Goal: Task Accomplishment & Management: Use online tool/utility

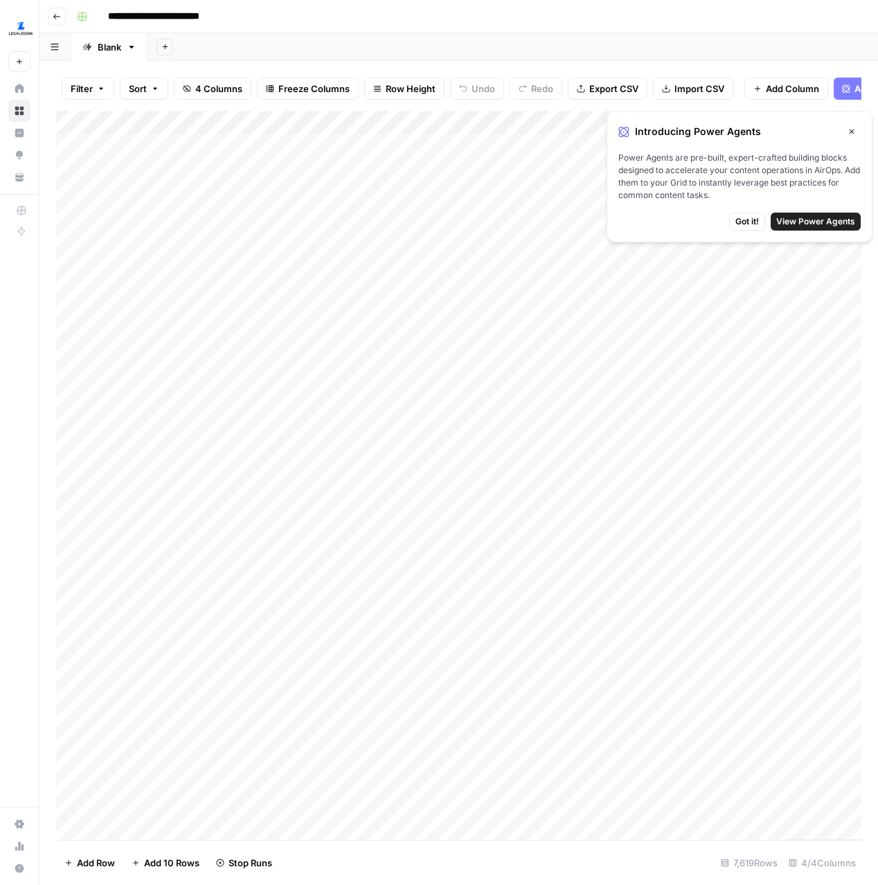
click at [845, 135] on button "Close" at bounding box center [852, 132] width 18 height 18
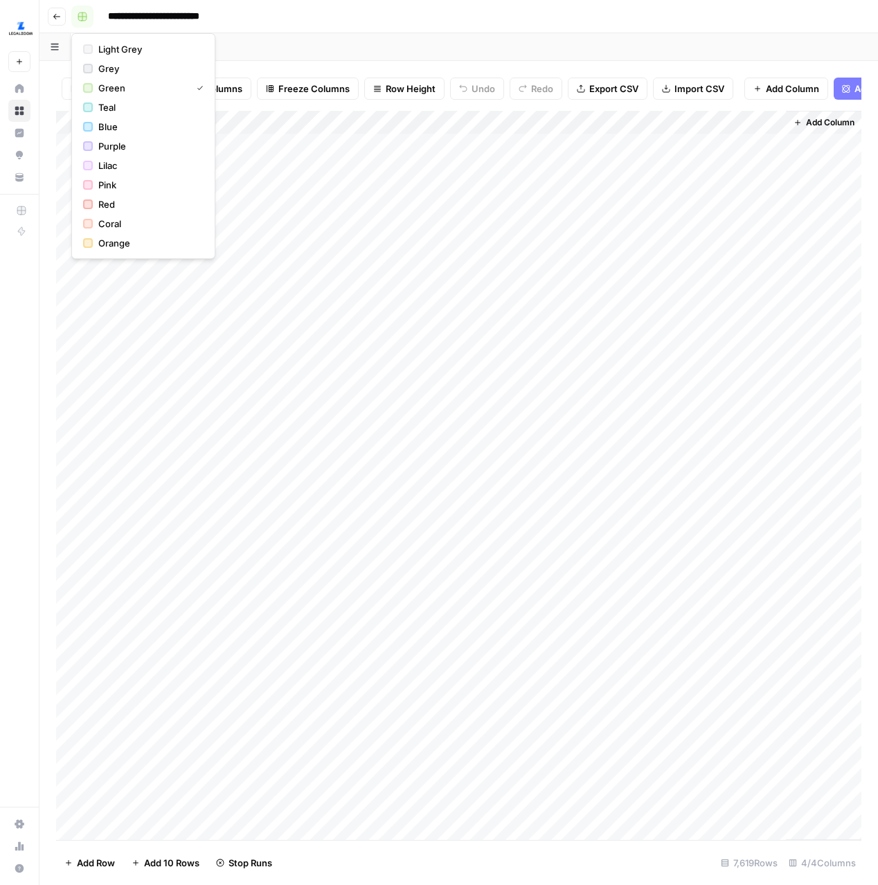
click at [86, 19] on icon "button" at bounding box center [82, 16] width 8 height 8
click at [478, 23] on div "**********" at bounding box center [467, 17] width 793 height 22
click at [212, 17] on input "**********" at bounding box center [175, 17] width 146 height 22
click at [57, 19] on icon "button" at bounding box center [57, 16] width 8 height 8
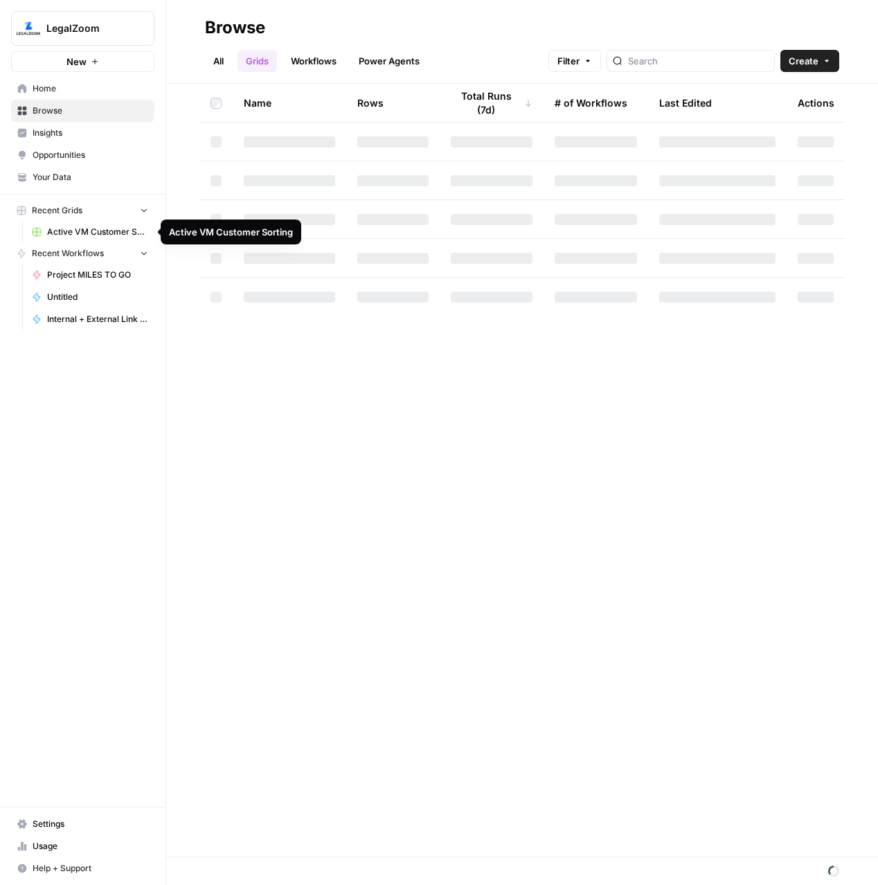
click at [78, 231] on span "Active VM Customer Sorting" at bounding box center [97, 232] width 101 height 12
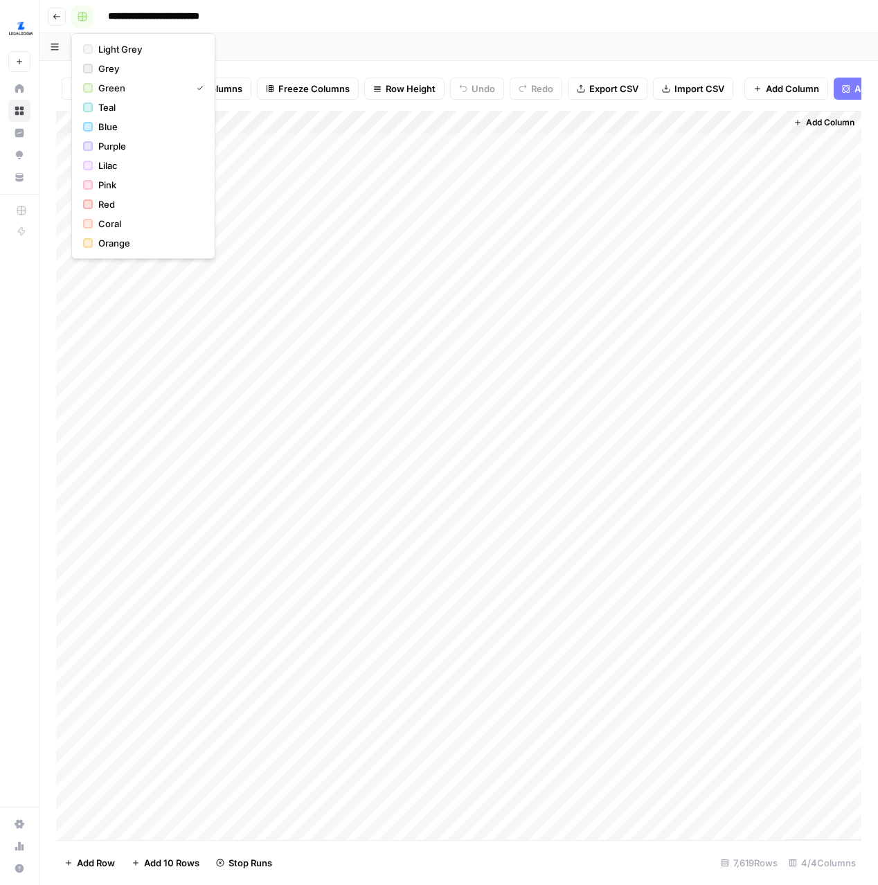
click at [82, 19] on icon "button" at bounding box center [83, 17] width 10 height 10
click at [57, 14] on icon "button" at bounding box center [57, 16] width 8 height 8
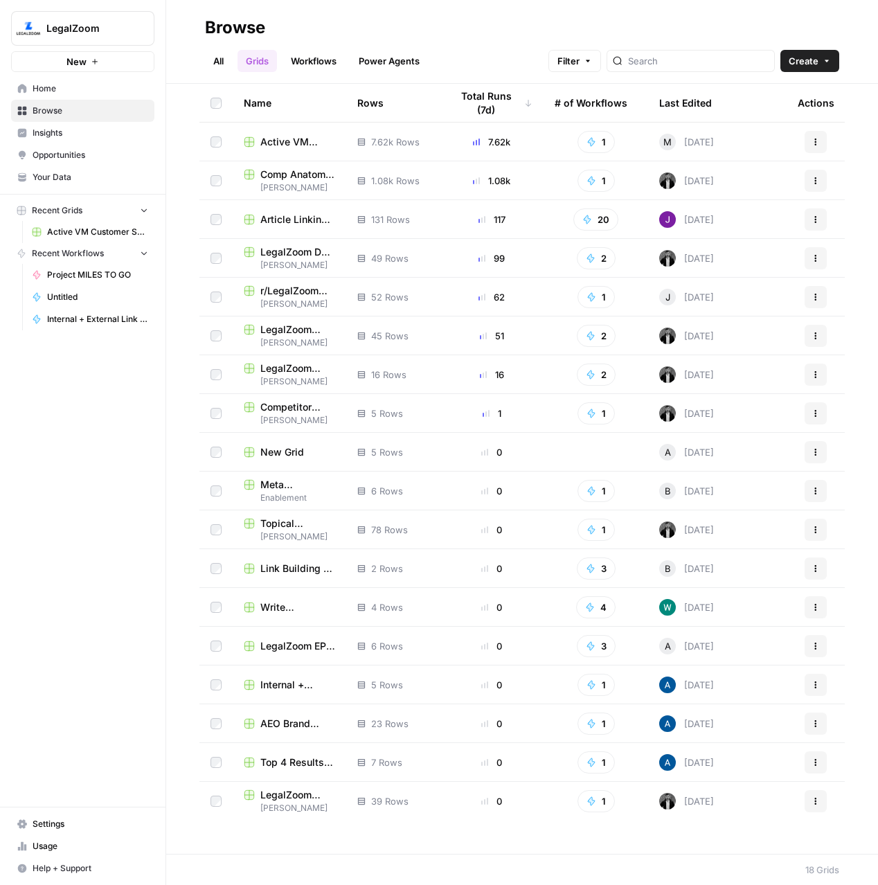
click at [818, 140] on icon "button" at bounding box center [816, 142] width 8 height 8
click at [818, 141] on icon "button" at bounding box center [816, 142] width 8 height 8
click at [278, 145] on span "Active VM Customer Sorting" at bounding box center [297, 142] width 75 height 14
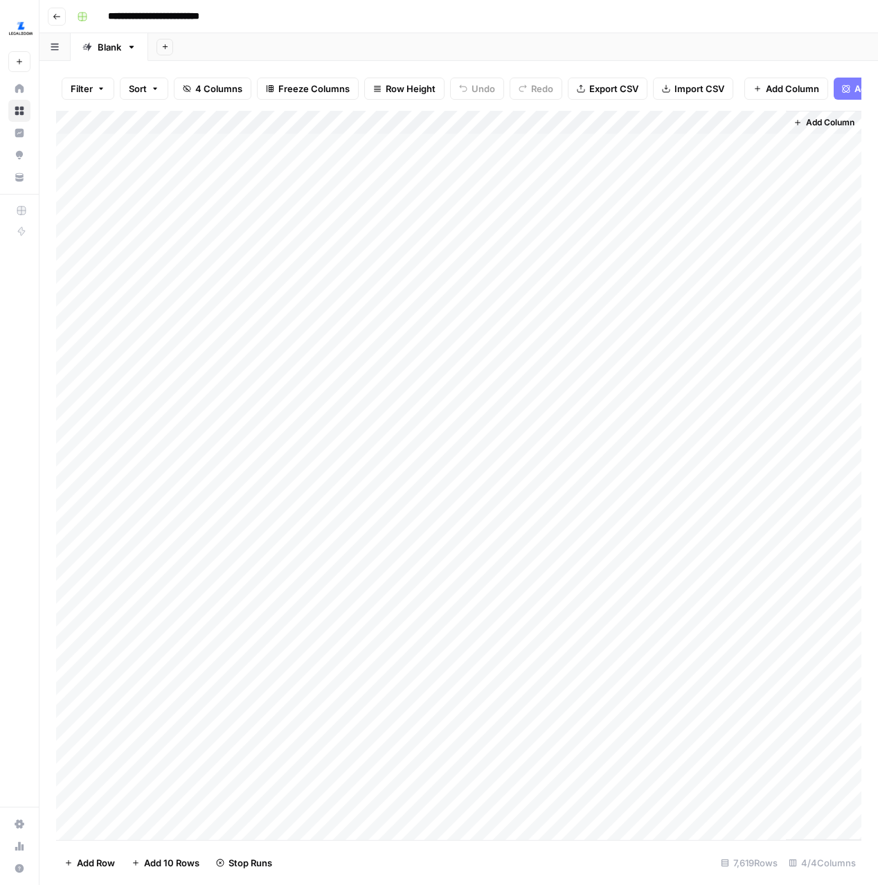
click at [142, 93] on span "Sort" at bounding box center [138, 89] width 18 height 14
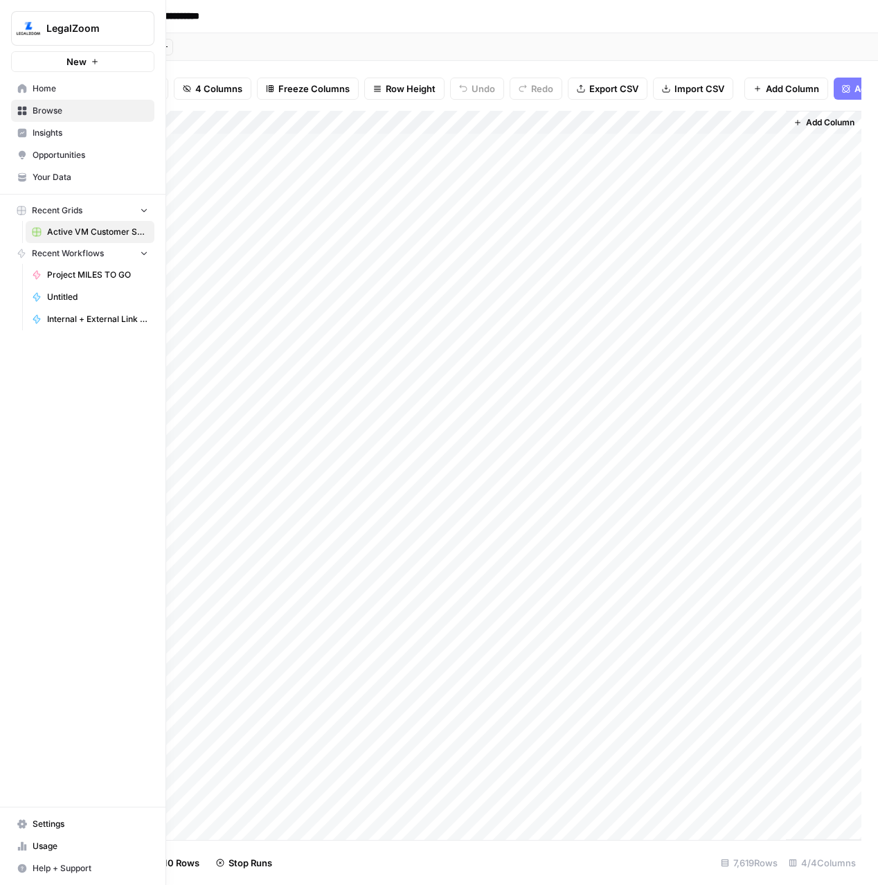
click at [21, 819] on icon at bounding box center [22, 824] width 10 height 10
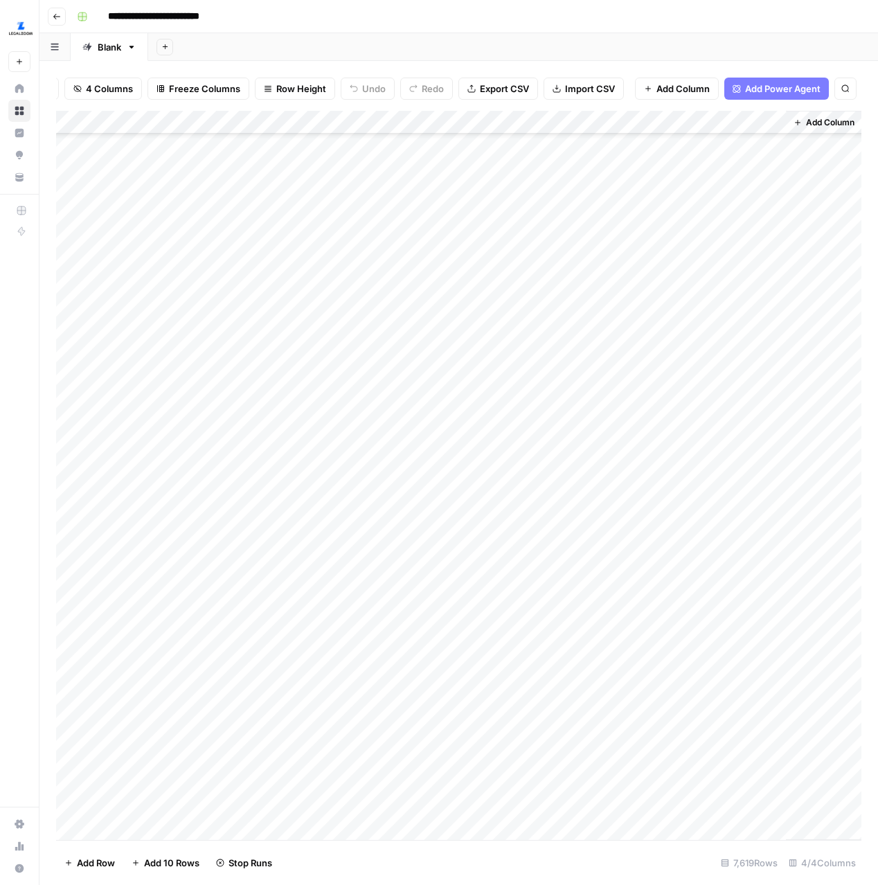
scroll to position [98961, 0]
click at [730, 596] on div "Add Column" at bounding box center [458, 475] width 805 height 729
click at [699, 596] on div "Add Column" at bounding box center [458, 475] width 805 height 729
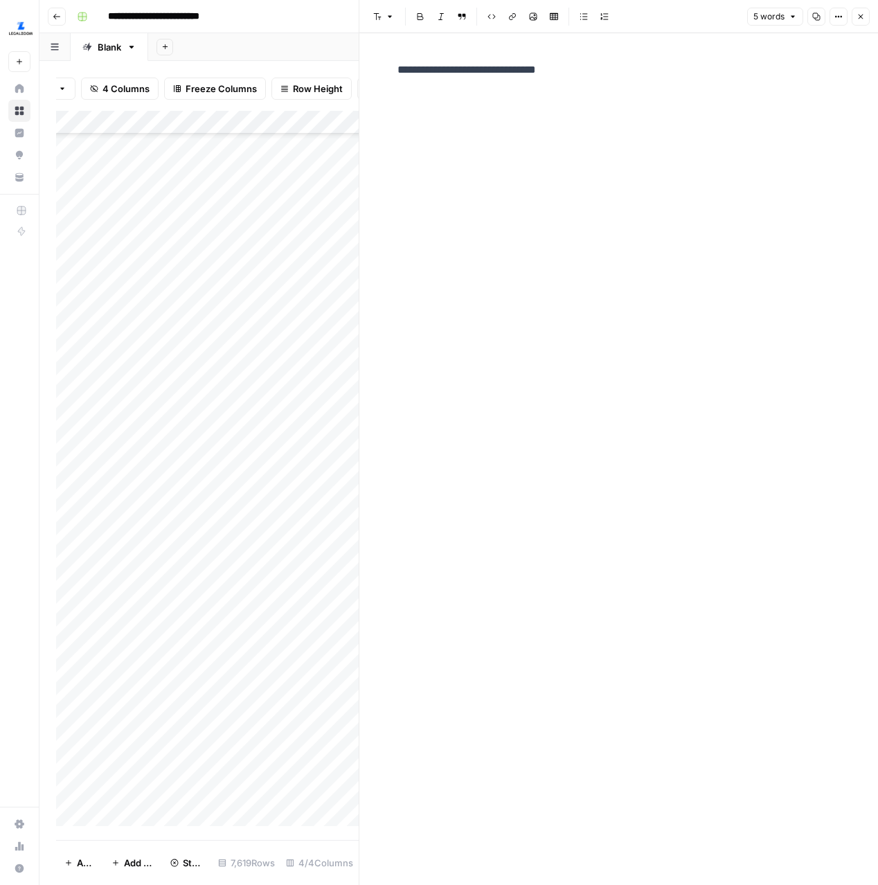
click at [60, 19] on icon "button" at bounding box center [57, 16] width 8 height 8
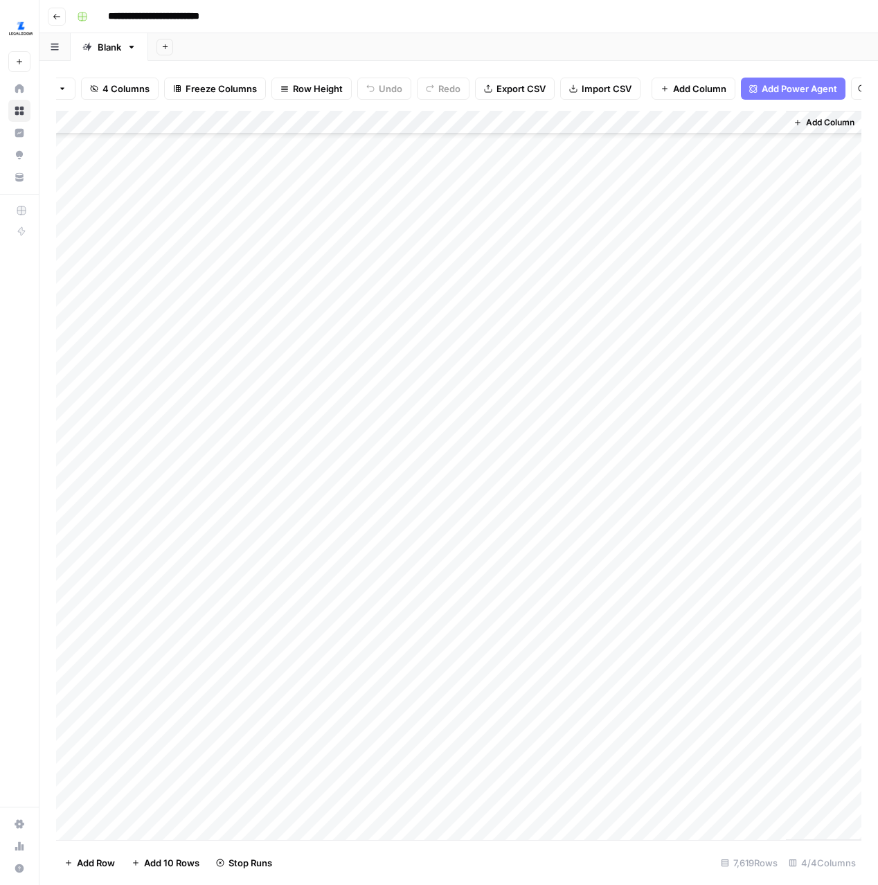
scroll to position [99099, 0]
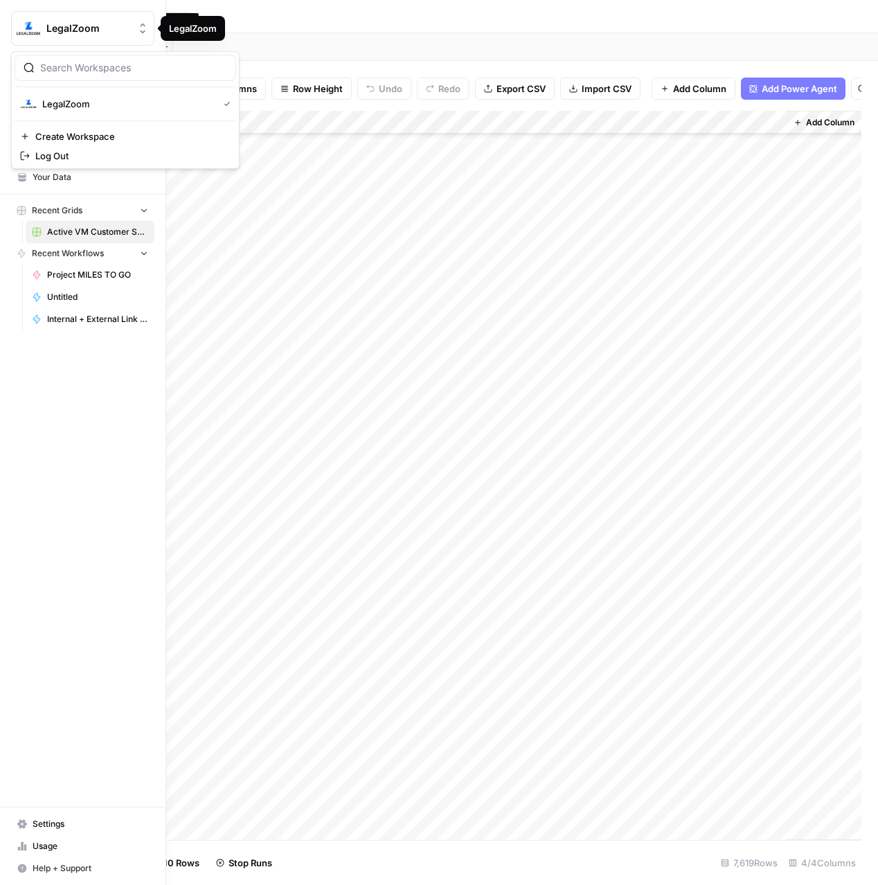
click at [87, 21] on span "LegalZoom" at bounding box center [88, 28] width 84 height 14
click at [78, 105] on span "LegalZoom" at bounding box center [127, 104] width 170 height 14
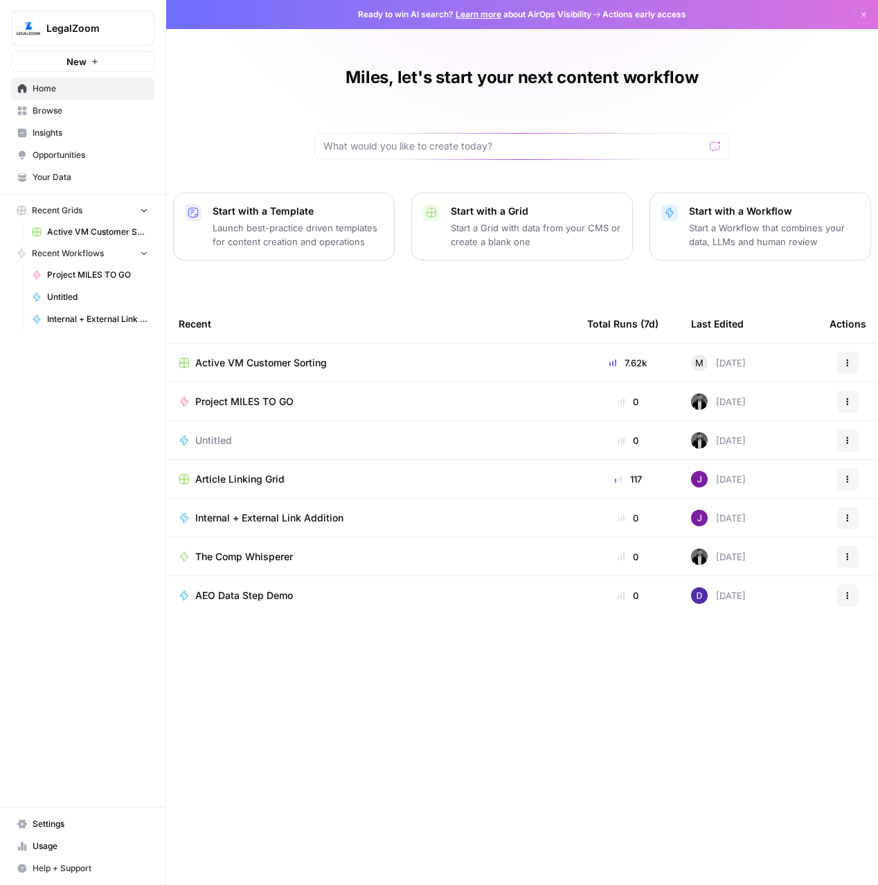
click at [278, 368] on span "Active VM Customer Sorting" at bounding box center [261, 363] width 132 height 14
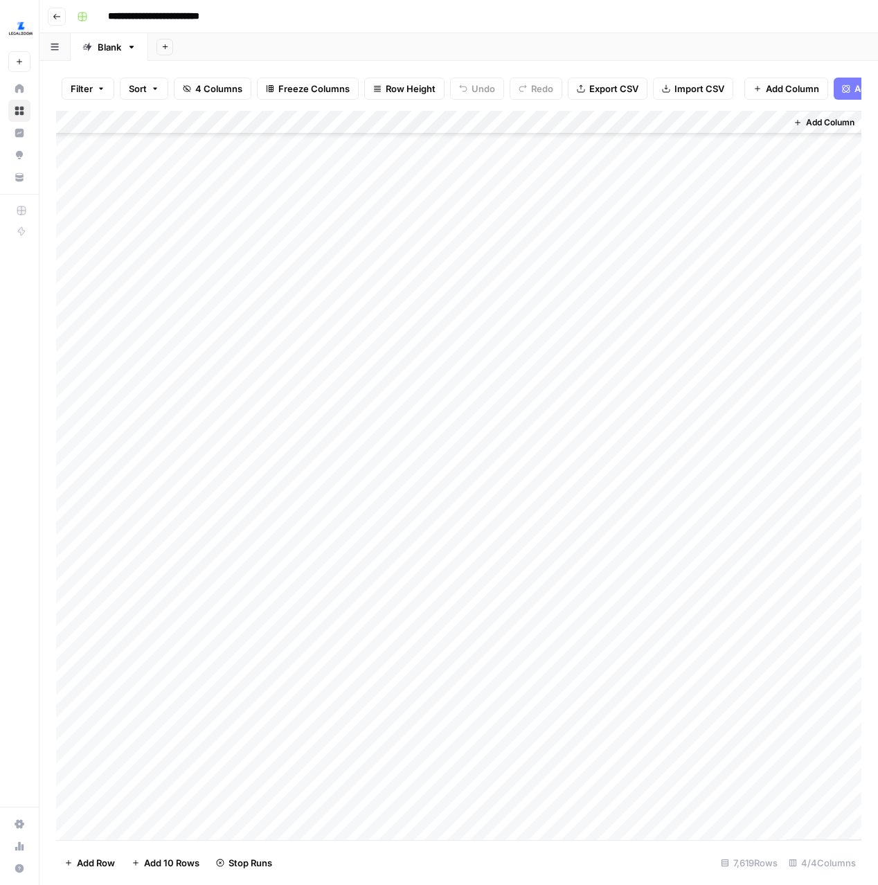
scroll to position [123175, 0]
